Goal: Task Accomplishment & Management: Manage account settings

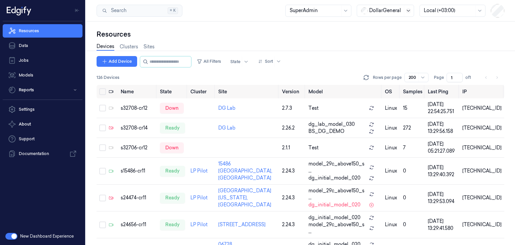
click at [409, 13] on icon at bounding box center [408, 10] width 5 height 5
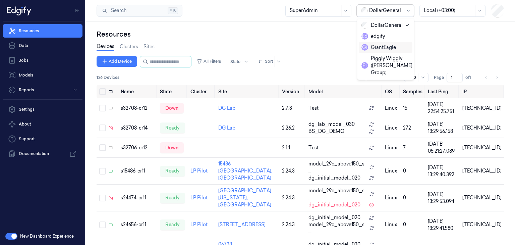
click at [385, 49] on div "G i GiantEagle" at bounding box center [379, 47] width 35 height 7
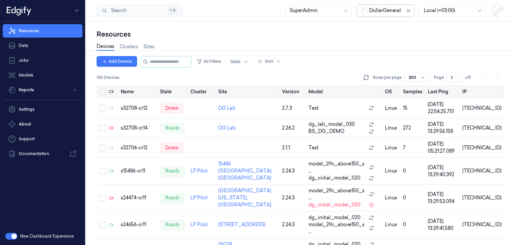
click at [410, 10] on icon at bounding box center [408, 10] width 5 height 5
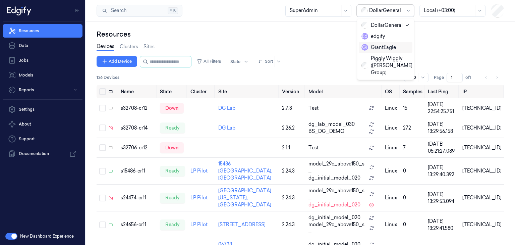
click at [380, 44] on div "G i GiantEagle" at bounding box center [379, 47] width 35 height 7
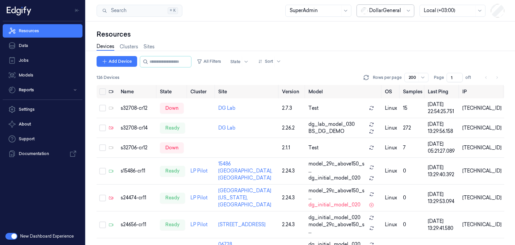
click at [404, 10] on div "DollarGeneral" at bounding box center [385, 11] width 57 height 12
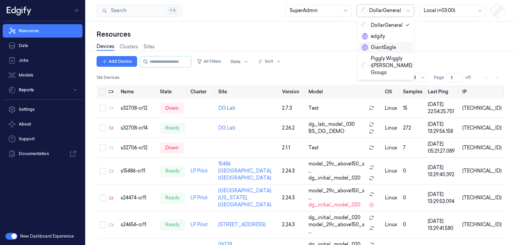
click at [385, 46] on div "G i GiantEagle" at bounding box center [379, 47] width 35 height 7
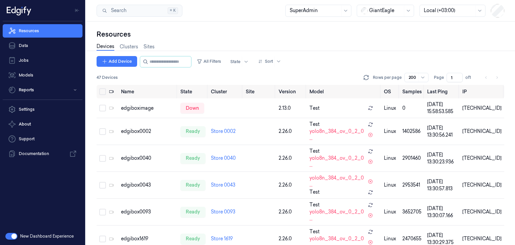
click at [318, 44] on div "Devices Clusters Sites" at bounding box center [301, 47] width 408 height 17
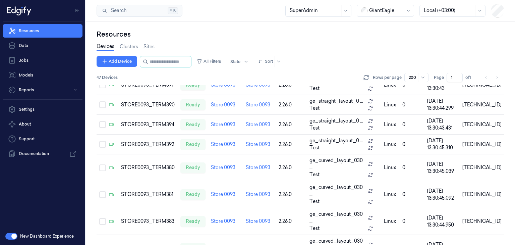
scroll to position [198, 0]
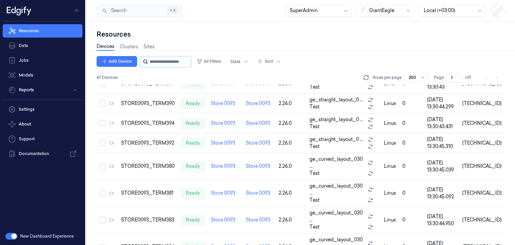
click at [177, 66] on input "string" at bounding box center [170, 61] width 40 height 11
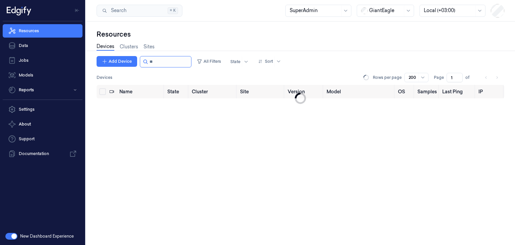
type input "*"
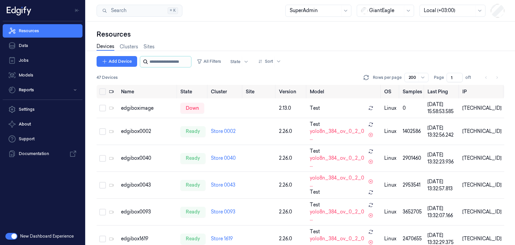
click at [176, 64] on input "string" at bounding box center [170, 61] width 40 height 11
click at [178, 66] on input "string" at bounding box center [170, 61] width 40 height 11
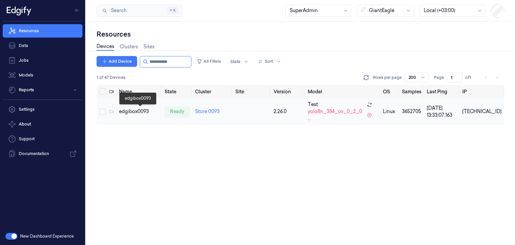
type input "**********"
click at [136, 110] on div "edgibox0093" at bounding box center [139, 111] width 40 height 7
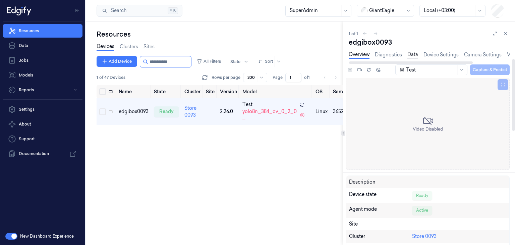
click at [414, 54] on link "Data" at bounding box center [413, 55] width 11 height 8
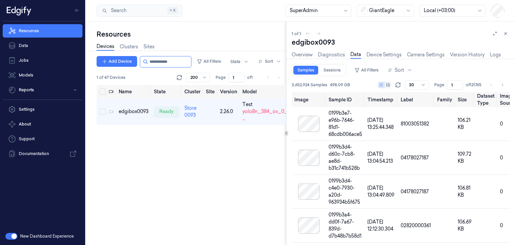
click at [286, 142] on div at bounding box center [286, 132] width 0 height 223
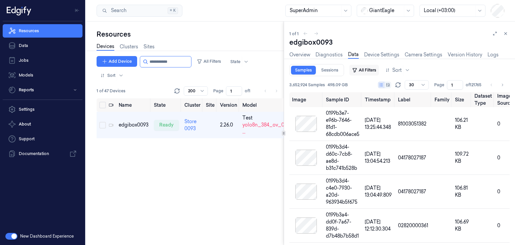
click at [364, 69] on button "All Filters" at bounding box center [364, 70] width 30 height 11
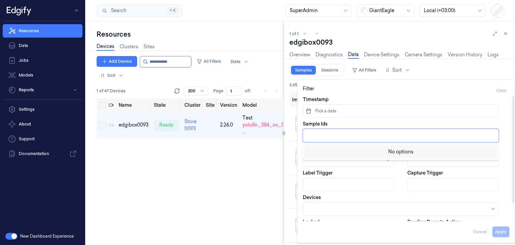
click at [327, 135] on div at bounding box center [401, 135] width 188 height 7
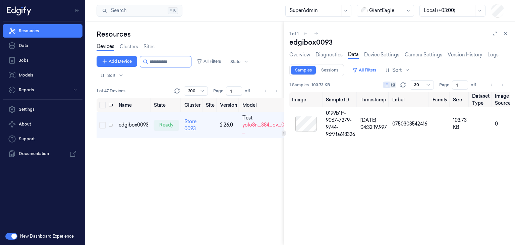
drag, startPoint x: 393, startPoint y: 143, endPoint x: 396, endPoint y: 171, distance: 28.0
click at [396, 171] on div "edgibox0093 Overview Diagnostics Data Device Settings Camera Settings Version H…" at bounding box center [399, 141] width 220 height 207
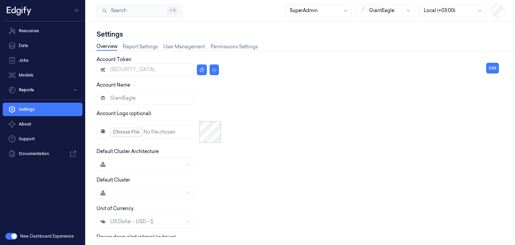
click at [17, 218] on div "Resources Data Jobs Models Reports Settings About Support Documentation" at bounding box center [42, 124] width 85 height 206
click at [11, 238] on button "button" at bounding box center [11, 236] width 12 height 7
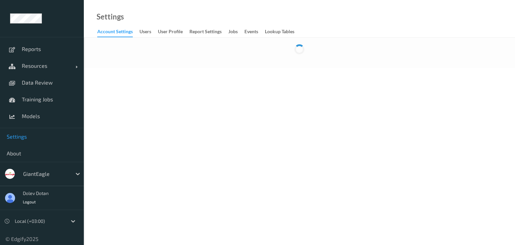
click at [266, 107] on body "Reports Resources Devices Clusters Sites Data Review Training Jobs Models Setti…" at bounding box center [257, 122] width 515 height 245
click at [150, 27] on link "users" at bounding box center [149, 31] width 18 height 9
click at [110, 35] on div "Account Settings" at bounding box center [115, 32] width 36 height 8
click at [146, 35] on div "users" at bounding box center [146, 32] width 12 height 8
click at [120, 33] on div "Account Settings" at bounding box center [115, 32] width 36 height 8
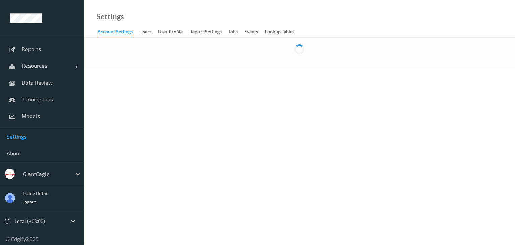
scroll to position [4, 0]
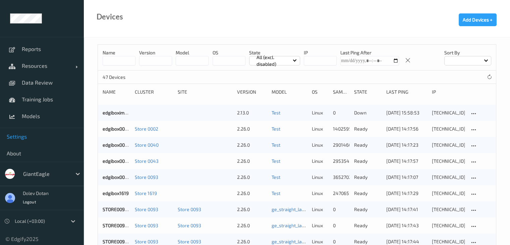
click at [24, 132] on link "Settings" at bounding box center [42, 136] width 84 height 17
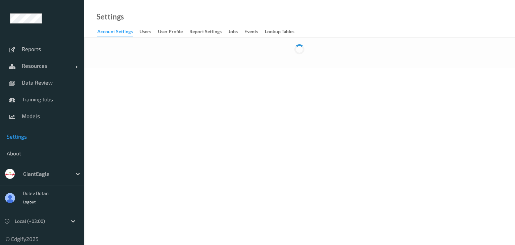
click at [95, 79] on body "Reports Resources Devices Clusters Sites Data Review Training Jobs Models Setti…" at bounding box center [257, 122] width 515 height 245
drag, startPoint x: 125, startPoint y: 2, endPoint x: 268, endPoint y: 86, distance: 166.0
click at [268, 86] on body "Reports Resources Devices Clusters Sites Data Review Training Jobs Models Setti…" at bounding box center [257, 122] width 515 height 245
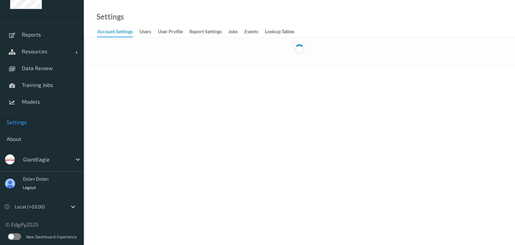
click at [10, 236] on label at bounding box center [14, 236] width 13 height 7
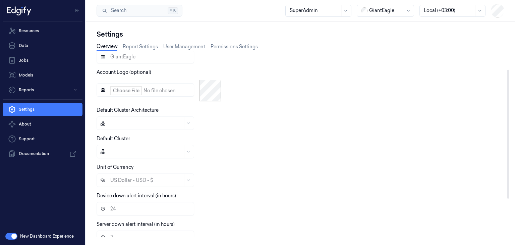
scroll to position [19, 0]
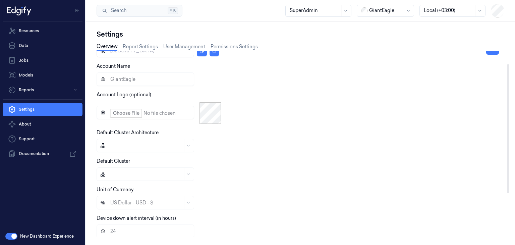
click at [329, 66] on div "Account Name GiantEagle" at bounding box center [292, 74] width 390 height 23
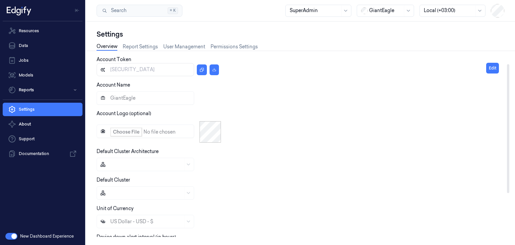
scroll to position [19, 0]
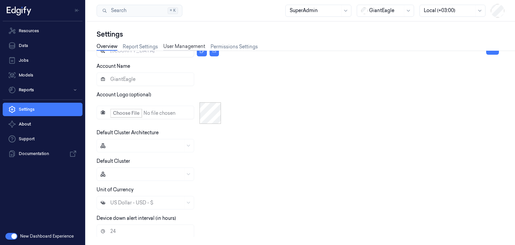
click at [188, 46] on link "User Management" at bounding box center [184, 47] width 42 height 8
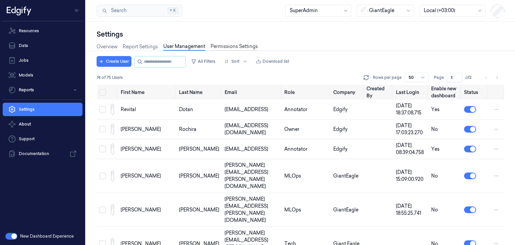
click at [247, 46] on link "Permissions Settings" at bounding box center [234, 47] width 47 height 8
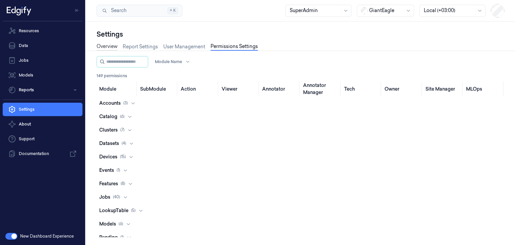
click at [106, 45] on link "Overview" at bounding box center [107, 47] width 21 height 8
